Goal: Book appointment/travel/reservation

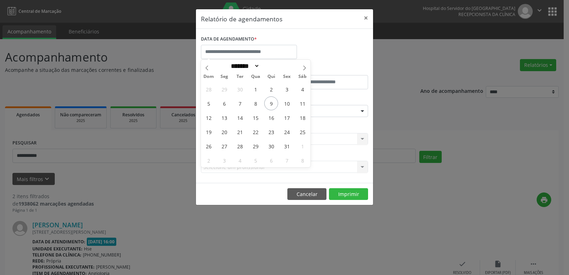
select select "*"
click at [221, 116] on span "13" at bounding box center [224, 118] width 14 height 14
type input "**********"
click at [221, 116] on span "13" at bounding box center [224, 118] width 14 height 14
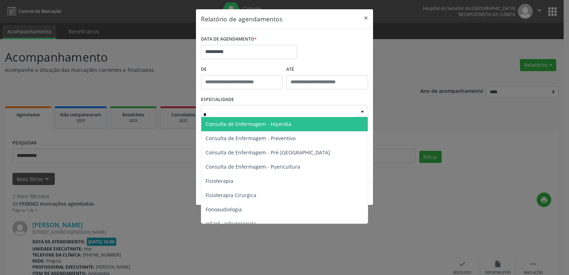
type input "**"
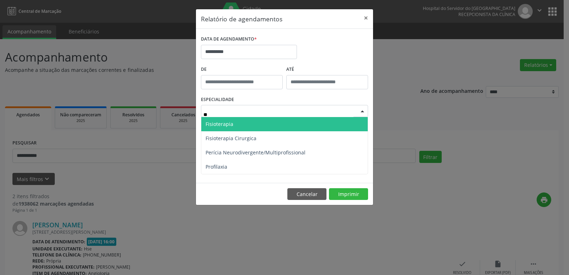
drag, startPoint x: 229, startPoint y: 121, endPoint x: 223, endPoint y: 133, distance: 13.8
click at [229, 121] on span "Fisioterapia" at bounding box center [219, 124] width 28 height 7
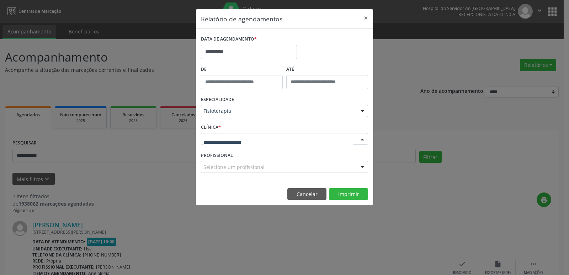
drag, startPoint x: 221, startPoint y: 140, endPoint x: 217, endPoint y: 146, distance: 6.7
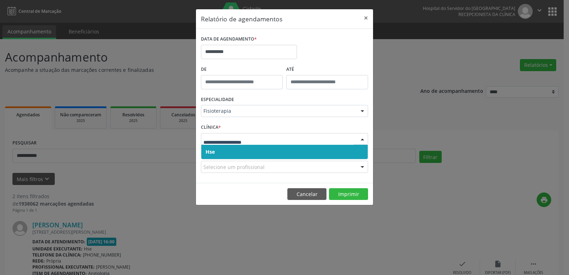
click at [217, 146] on span "Hse" at bounding box center [284, 152] width 166 height 14
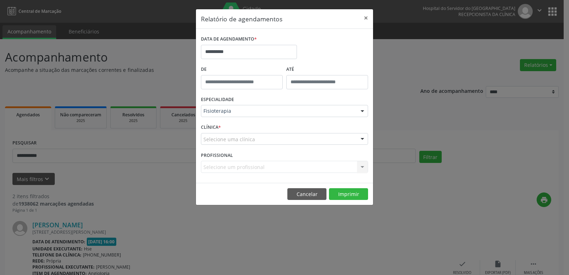
click at [217, 145] on div "CLÍNICA * Selecione uma clínica Hse Nenhum resultado encontrado para: " " Não h…" at bounding box center [284, 136] width 171 height 28
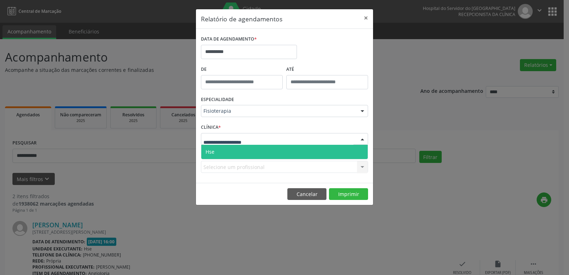
click at [216, 150] on span "Hse" at bounding box center [284, 152] width 166 height 14
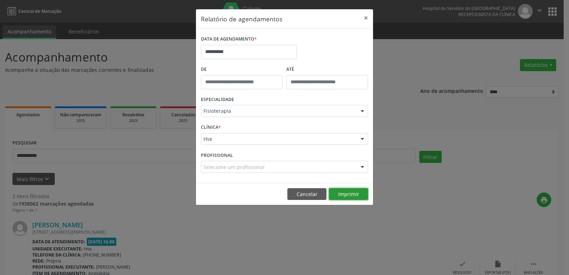
click at [346, 188] on button "Imprimir" at bounding box center [348, 194] width 39 height 12
